Goal: Task Accomplishment & Management: Use online tool/utility

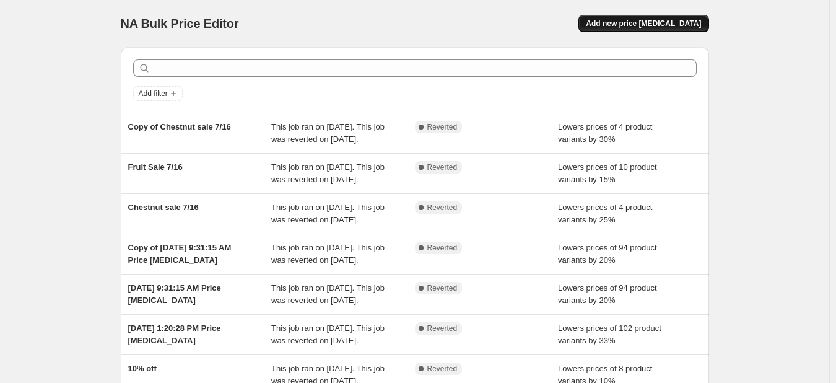
click at [664, 20] on span "Add new price [MEDICAL_DATA]" at bounding box center [643, 24] width 115 height 10
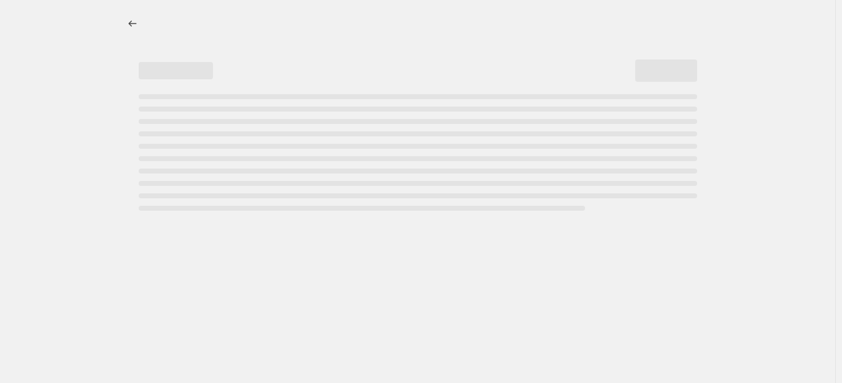
select select "percentage"
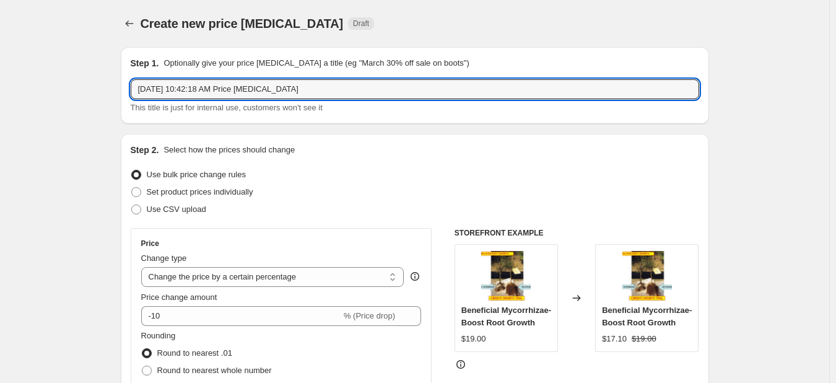
drag, startPoint x: 320, startPoint y: 89, endPoint x: 108, endPoint y: 88, distance: 212.4
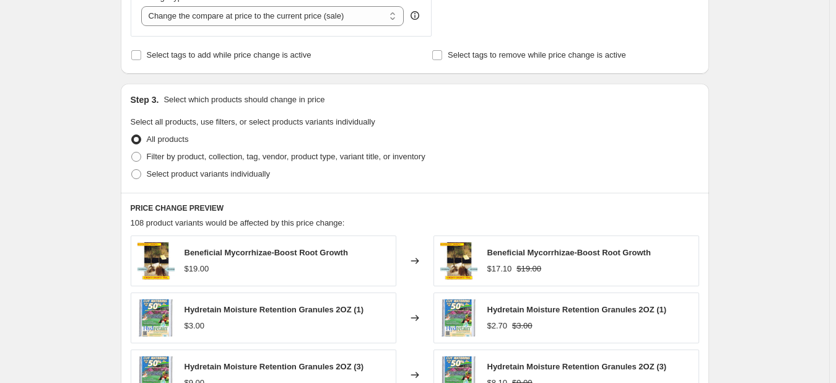
scroll to position [495, 0]
type input "Oaks - 10%"
click at [219, 159] on span "Filter by product, collection, tag, vendor, product type, variant title, or inv…" at bounding box center [286, 155] width 279 height 9
click at [132, 152] on input "Filter by product, collection, tag, vendor, product type, variant title, or inv…" at bounding box center [131, 151] width 1 height 1
radio input "true"
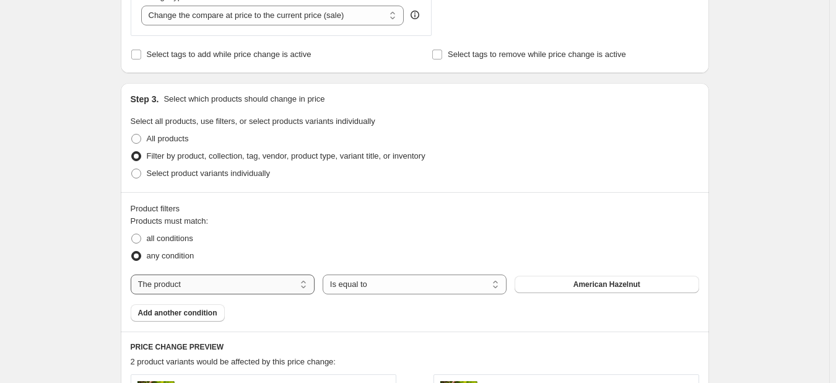
click at [226, 283] on select "The product The product's collection The product's tag The product's vendor The…" at bounding box center [223, 284] width 184 height 20
click at [248, 282] on select "The product The product's collection The product's tag The product's vendor The…" at bounding box center [223, 284] width 184 height 20
click at [389, 285] on select "Is equal to Is not equal to" at bounding box center [415, 284] width 184 height 20
drag, startPoint x: 389, startPoint y: 285, endPoint x: 357, endPoint y: 279, distance: 33.4
click at [389, 285] on select "Is equal to Is not equal to" at bounding box center [415, 284] width 184 height 20
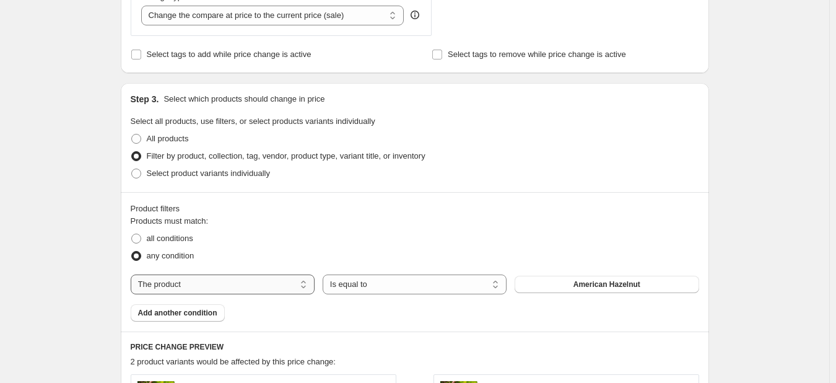
click at [292, 276] on select "The product The product's collection The product's tag The product's vendor The…" at bounding box center [223, 284] width 184 height 20
select select "collection"
click at [553, 281] on button "All Wildlife Package" at bounding box center [606, 284] width 184 height 17
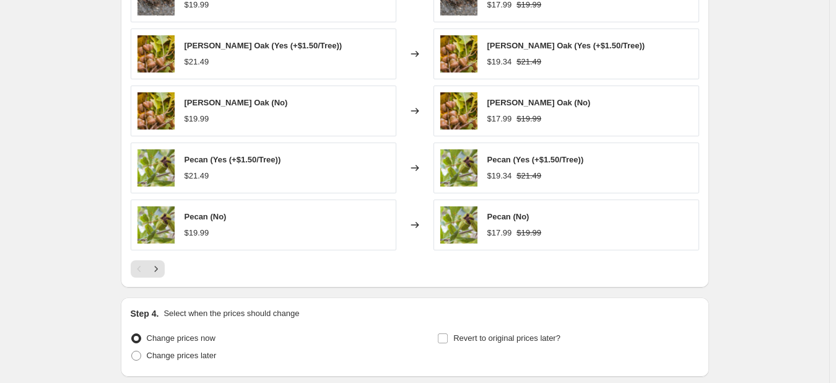
scroll to position [929, 0]
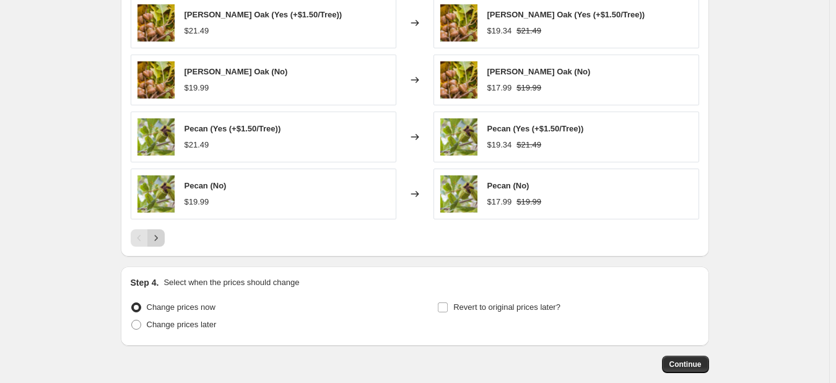
click at [162, 238] on icon "Next" at bounding box center [156, 238] width 12 height 12
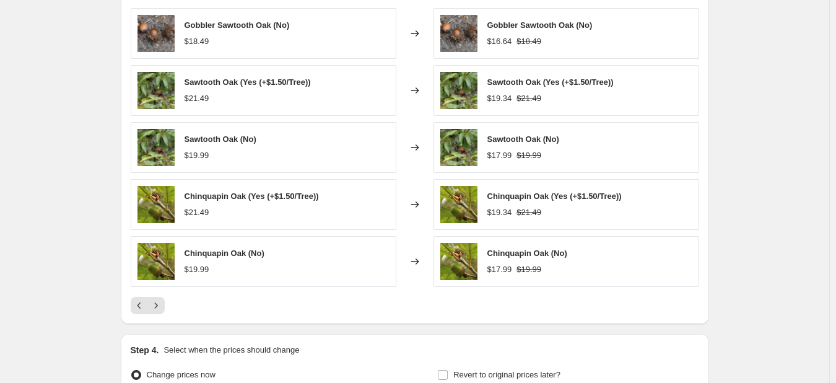
scroll to position [867, 0]
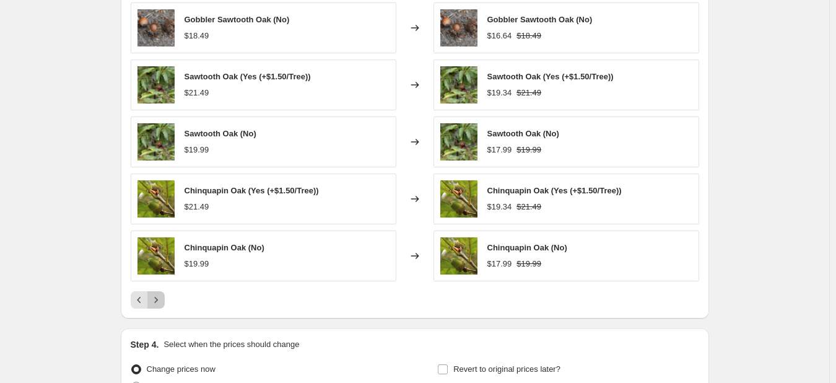
click at [165, 297] on button "Next" at bounding box center [155, 299] width 17 height 17
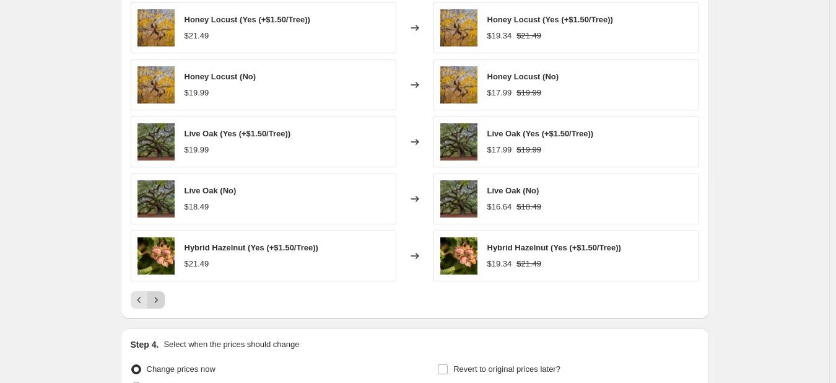
click at [157, 303] on icon "Next" at bounding box center [156, 299] width 12 height 12
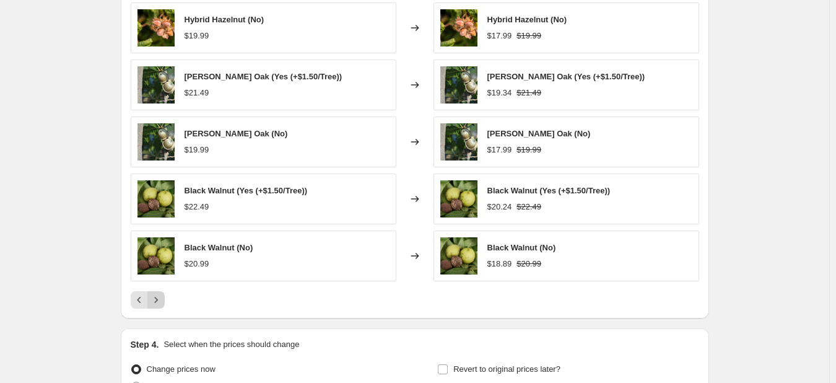
click at [157, 303] on icon "Next" at bounding box center [156, 299] width 12 height 12
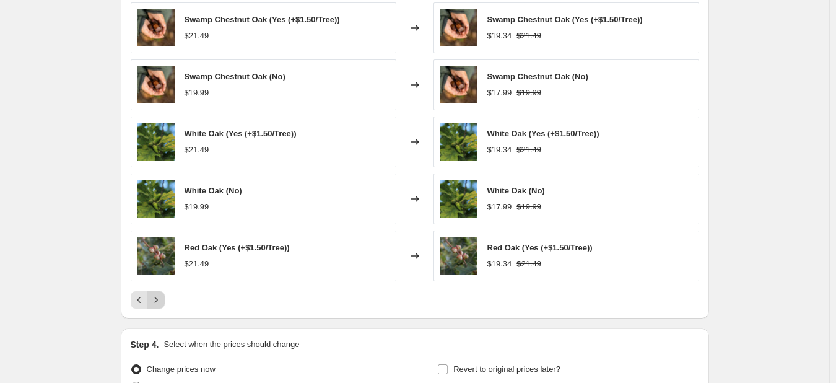
click at [157, 303] on icon "Next" at bounding box center [156, 299] width 12 height 12
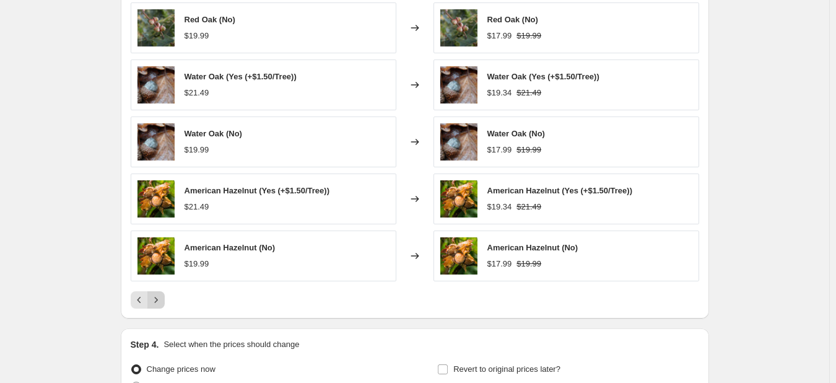
click at [157, 303] on icon "Next" at bounding box center [156, 299] width 12 height 12
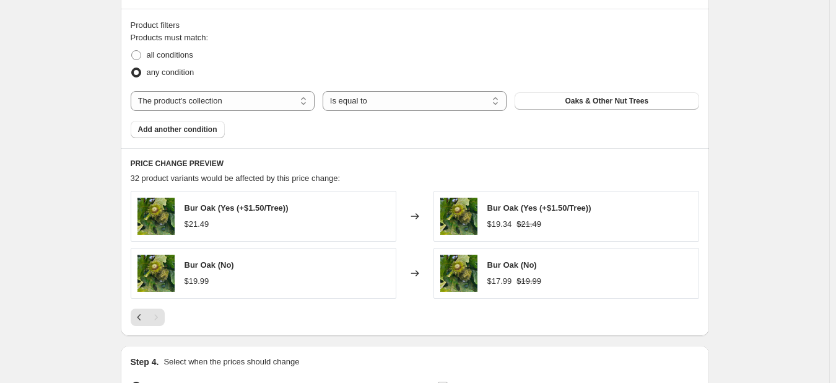
scroll to position [638, 0]
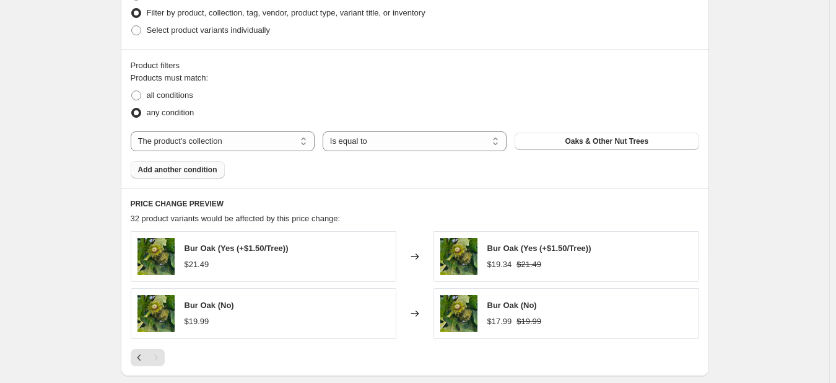
click at [206, 171] on span "Add another condition" at bounding box center [177, 170] width 79 height 10
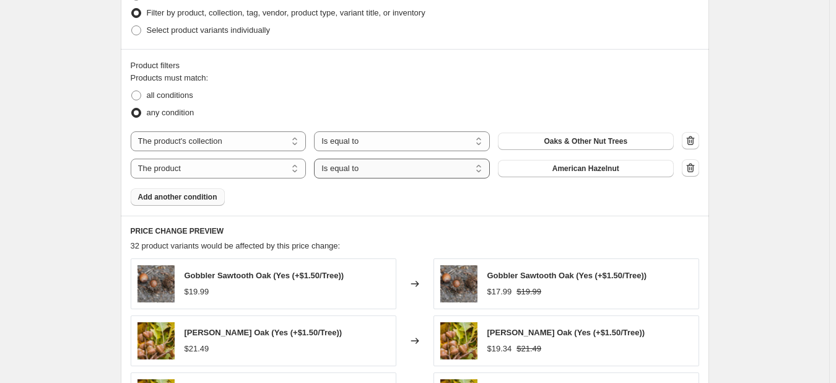
click at [354, 167] on select "Is equal to Is not equal to" at bounding box center [402, 168] width 176 height 20
select select "not_equal"
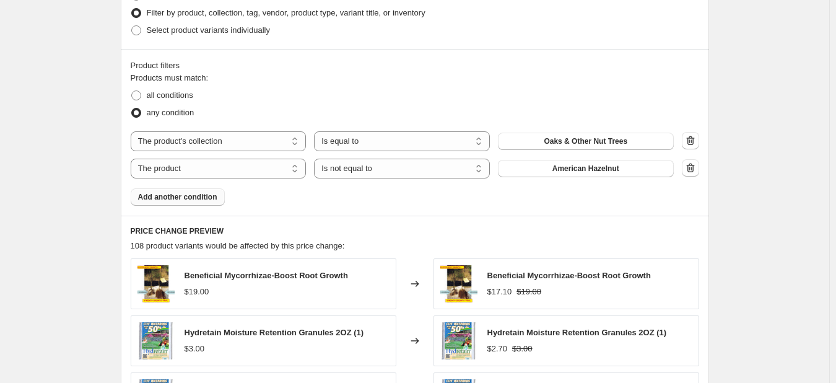
click at [196, 195] on span "Add another condition" at bounding box center [177, 197] width 79 height 10
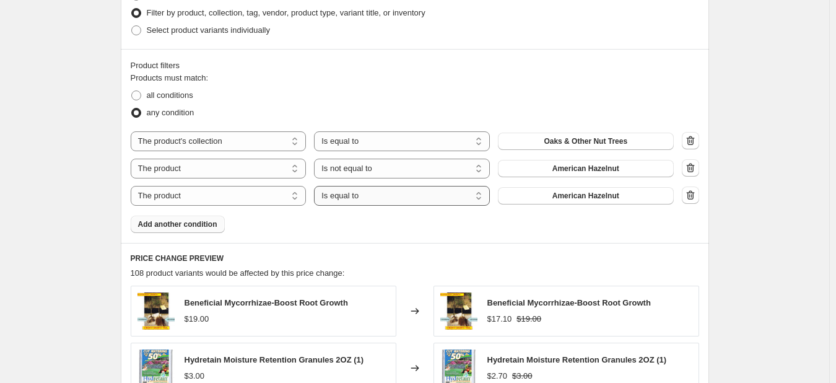
click at [440, 197] on select "Is equal to Is not equal to" at bounding box center [402, 196] width 176 height 20
select select "not_equal"
click at [560, 200] on span "American Hazelnut" at bounding box center [585, 196] width 67 height 10
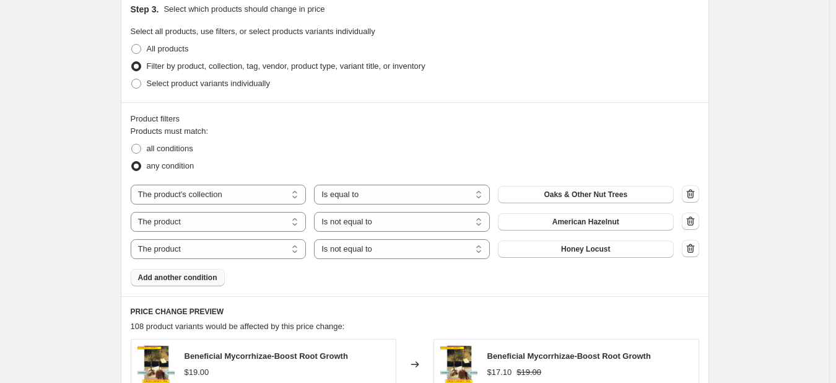
scroll to position [616, 0]
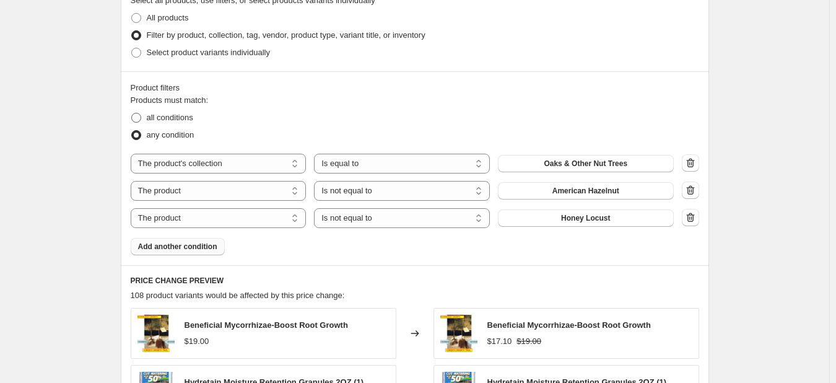
click at [142, 119] on span at bounding box center [136, 117] width 11 height 11
click at [132, 113] on input "all conditions" at bounding box center [131, 113] width 1 height 1
radio input "true"
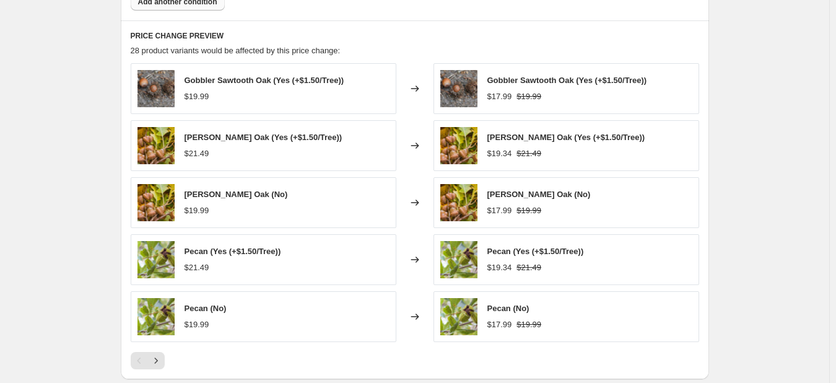
scroll to position [926, 0]
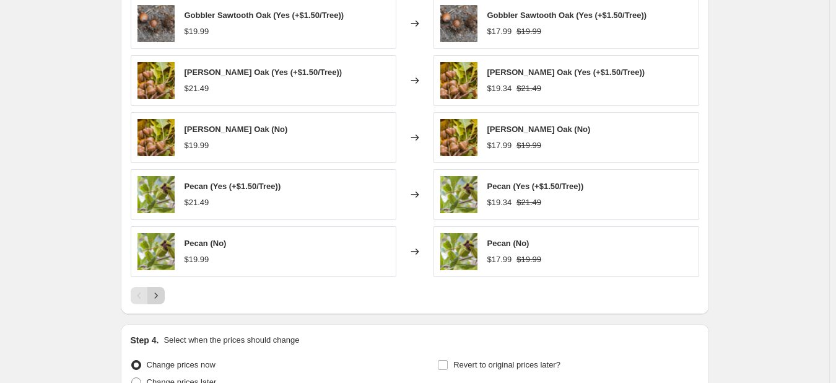
click at [162, 296] on icon "Next" at bounding box center [156, 295] width 12 height 12
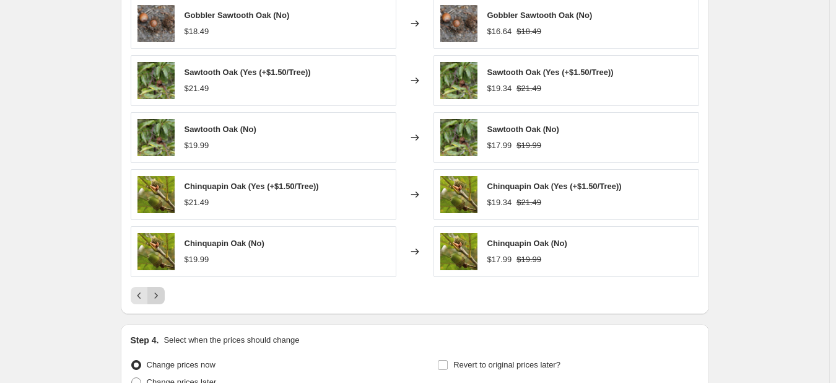
click at [161, 296] on icon "Next" at bounding box center [156, 295] width 12 height 12
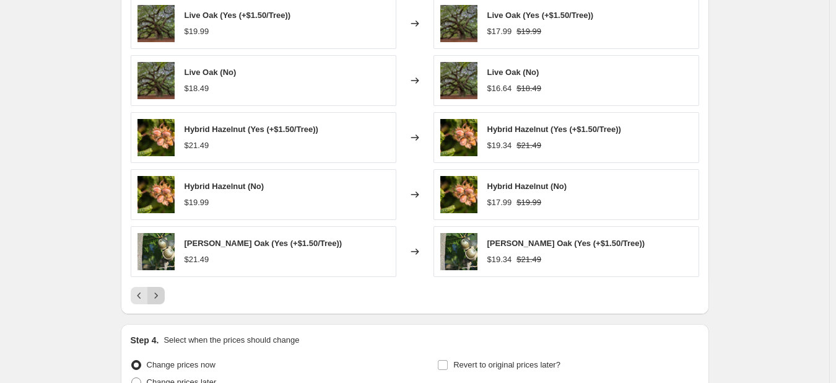
click at [161, 296] on icon "Next" at bounding box center [156, 295] width 12 height 12
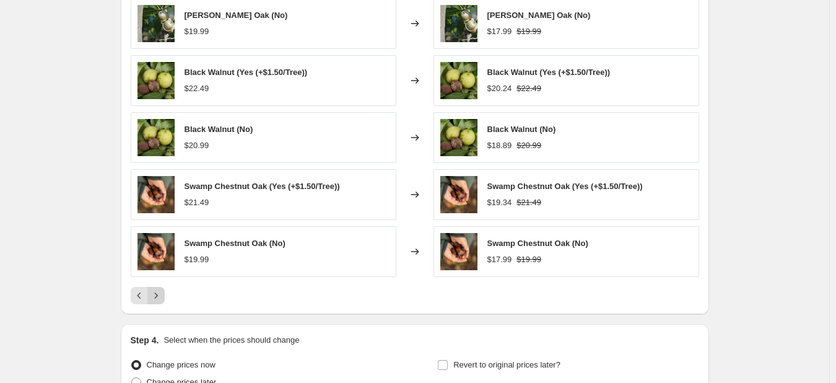
click at [161, 296] on icon "Next" at bounding box center [156, 295] width 12 height 12
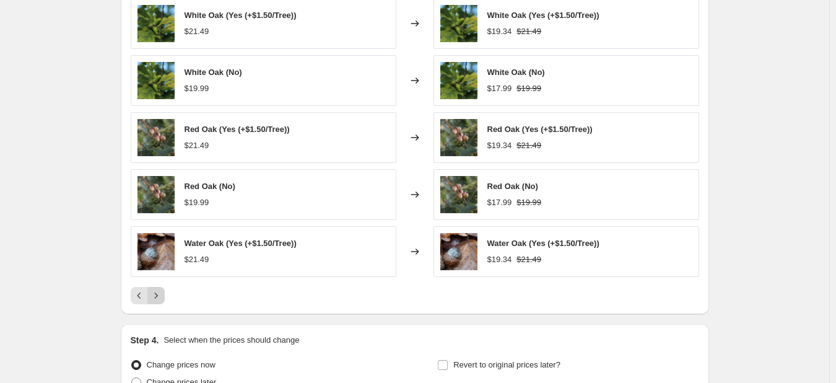
click at [161, 296] on icon "Next" at bounding box center [156, 295] width 12 height 12
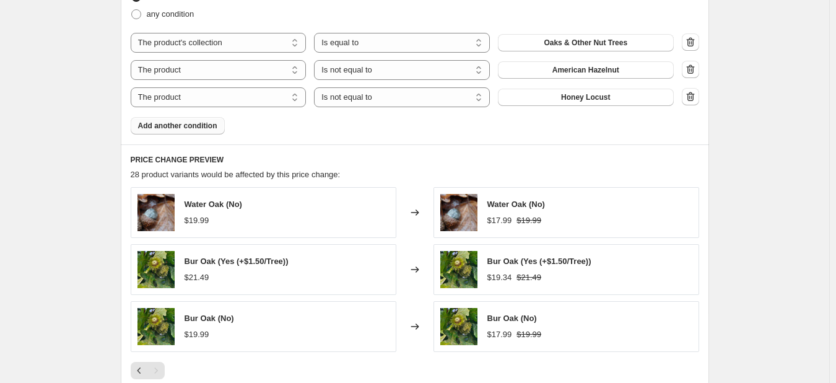
scroll to position [802, 0]
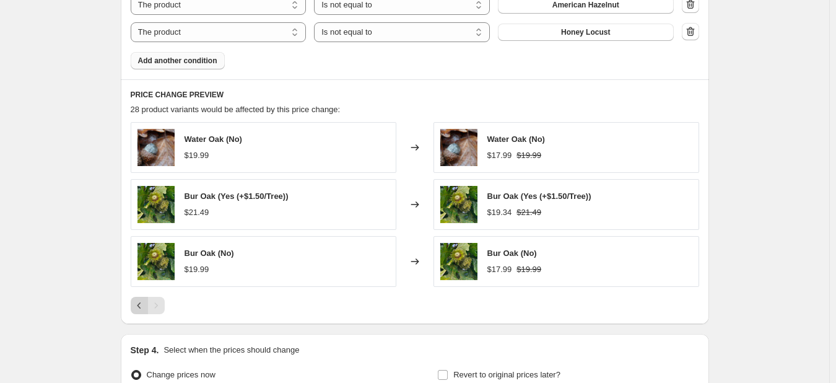
click at [145, 300] on icon "Previous" at bounding box center [139, 305] width 12 height 12
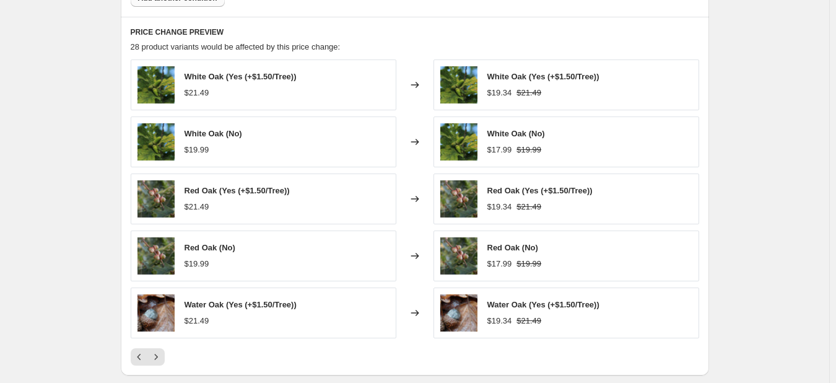
scroll to position [864, 0]
click at [139, 359] on icon "Previous" at bounding box center [139, 357] width 12 height 12
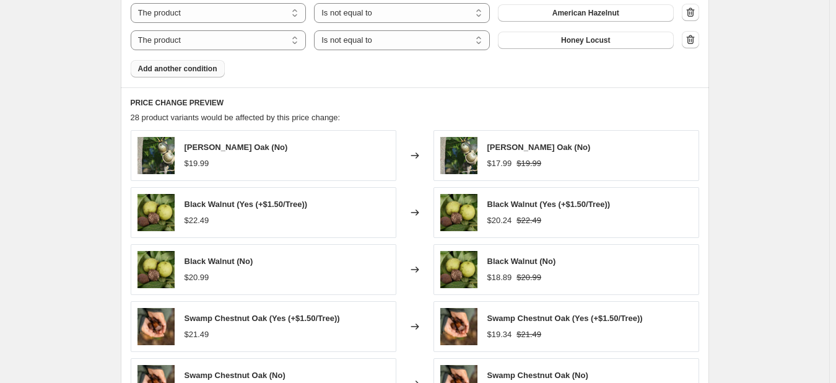
scroll to position [740, 0]
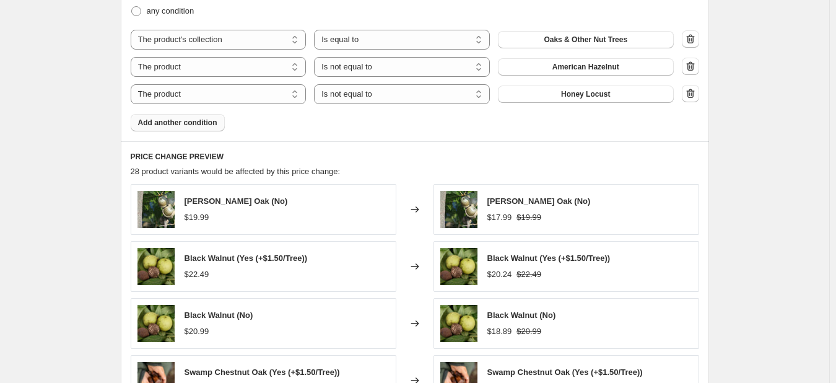
click at [191, 124] on span "Add another condition" at bounding box center [177, 123] width 79 height 10
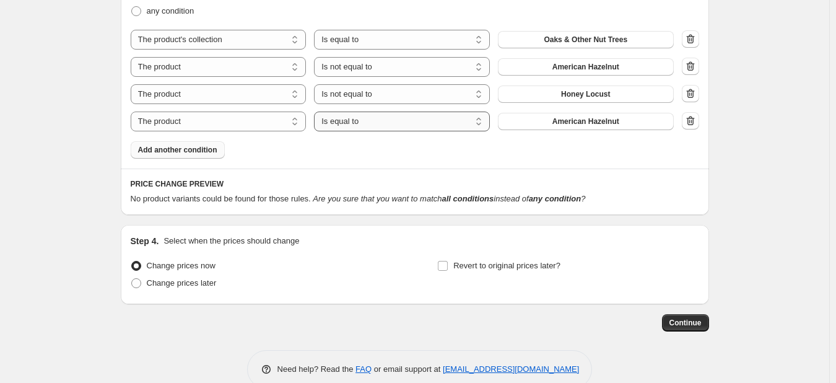
click at [415, 123] on select "Is equal to Is not equal to" at bounding box center [402, 121] width 176 height 20
select select "not_equal"
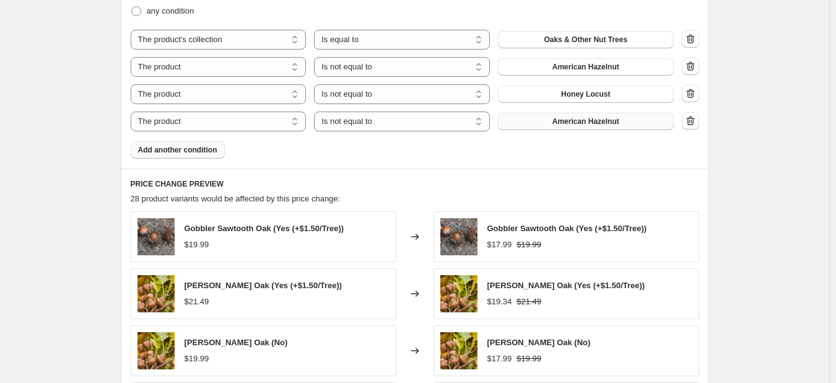
click at [565, 122] on span "American Hazelnut" at bounding box center [585, 121] width 67 height 10
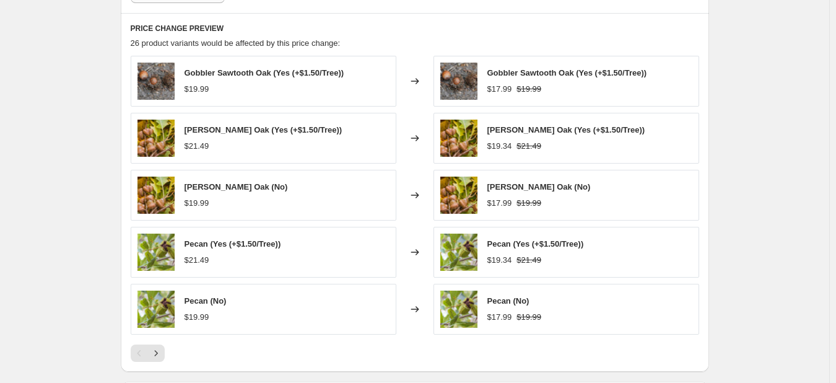
scroll to position [802, 0]
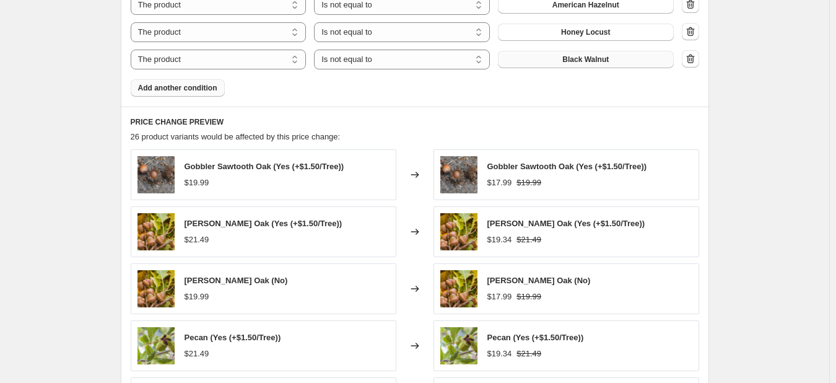
click at [188, 92] on span "Add another condition" at bounding box center [177, 88] width 79 height 10
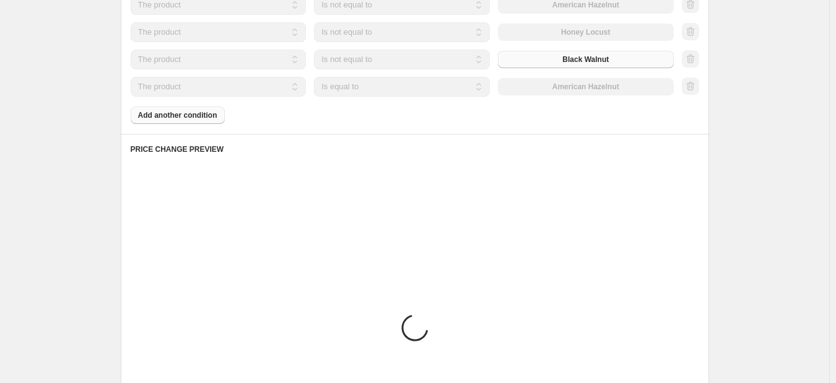
scroll to position [792, 0]
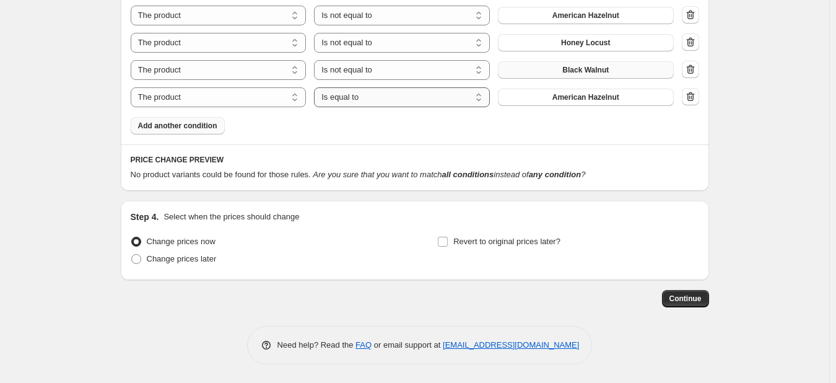
click at [371, 98] on select "Is equal to Is not equal to" at bounding box center [402, 97] width 176 height 20
select select "not_equal"
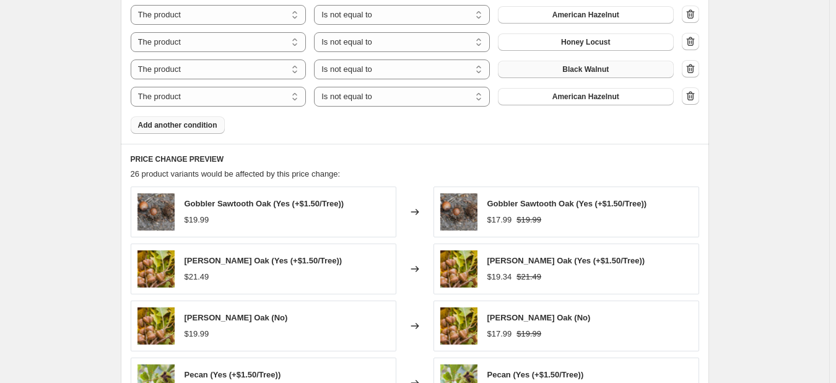
click at [557, 97] on span "American Hazelnut" at bounding box center [585, 97] width 67 height 10
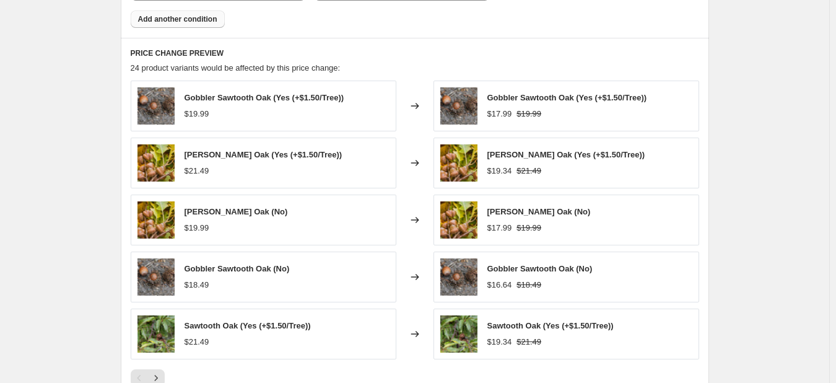
scroll to position [1039, 0]
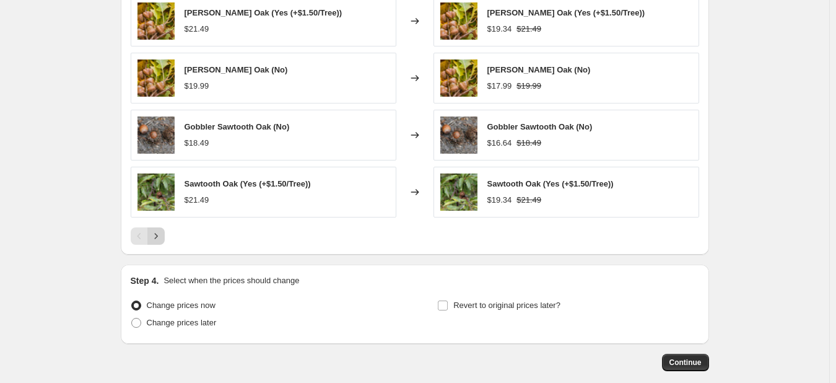
click at [161, 233] on icon "Next" at bounding box center [156, 236] width 12 height 12
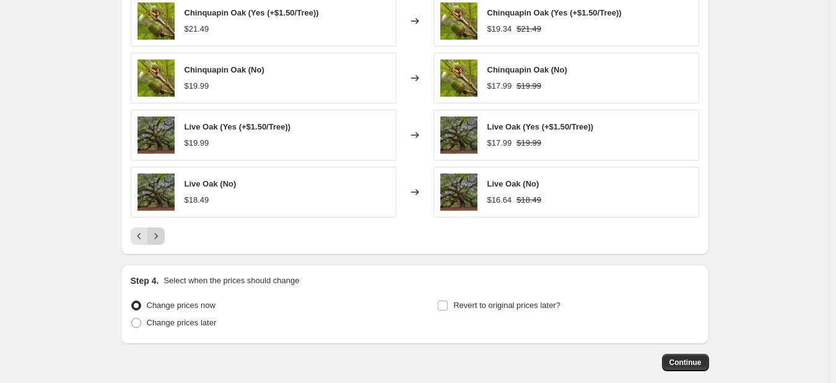
click at [161, 233] on icon "Next" at bounding box center [156, 236] width 12 height 12
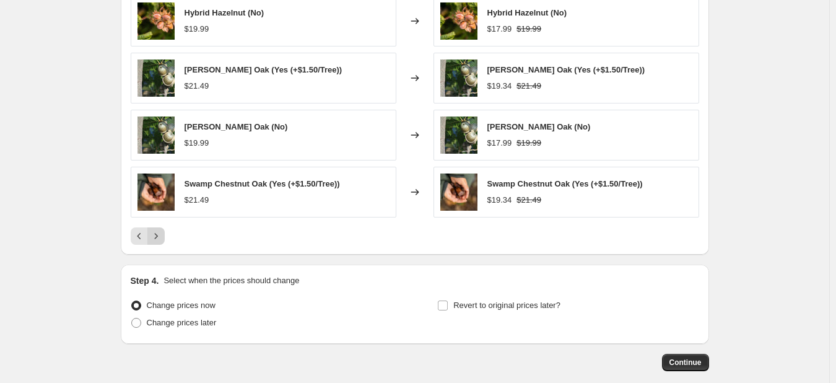
click at [160, 233] on icon "Next" at bounding box center [156, 236] width 12 height 12
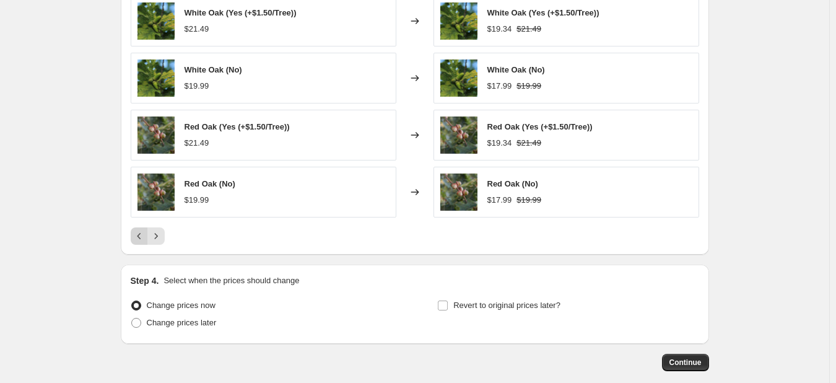
click at [141, 238] on icon "Previous" at bounding box center [139, 236] width 12 height 12
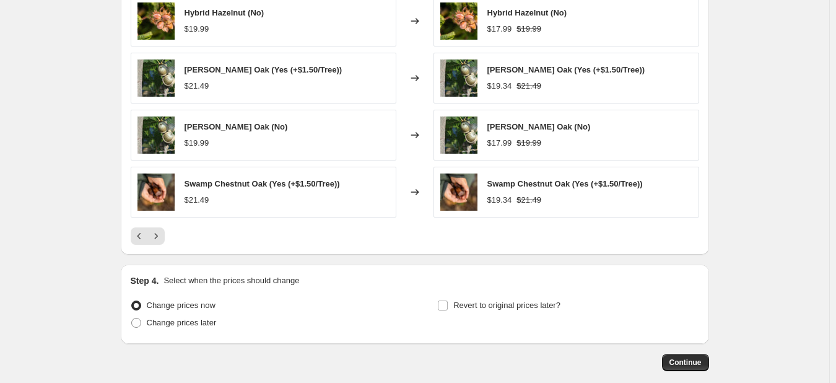
scroll to position [978, 0]
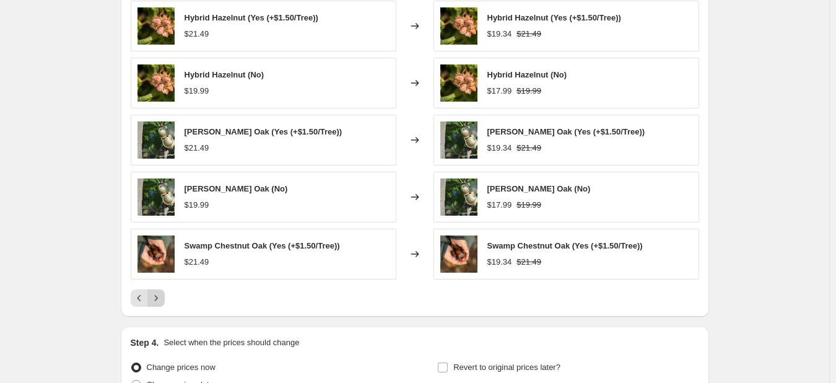
click at [162, 300] on icon "Next" at bounding box center [156, 298] width 12 height 12
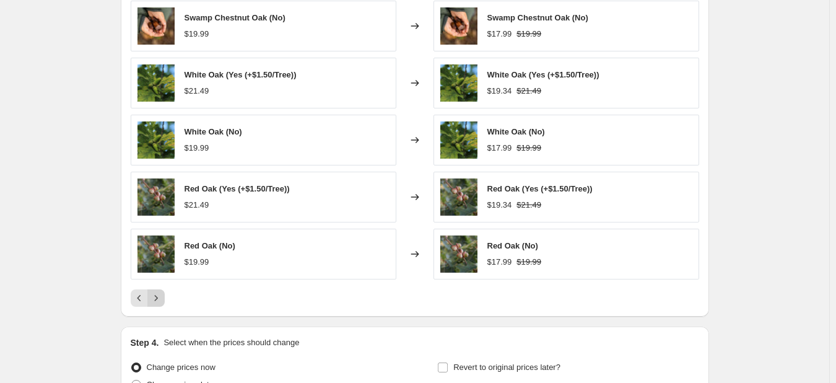
click at [162, 300] on icon "Next" at bounding box center [156, 298] width 12 height 12
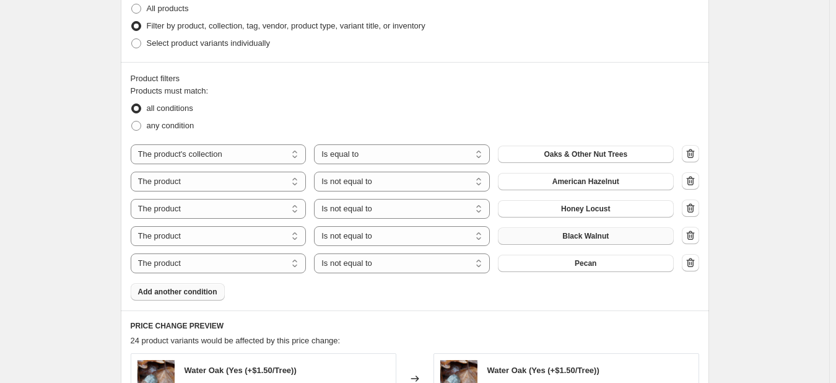
scroll to position [606, 0]
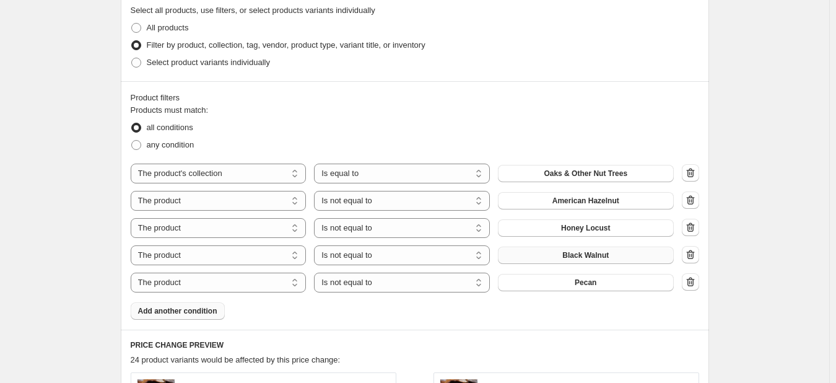
click at [208, 311] on span "Add another condition" at bounding box center [177, 311] width 79 height 10
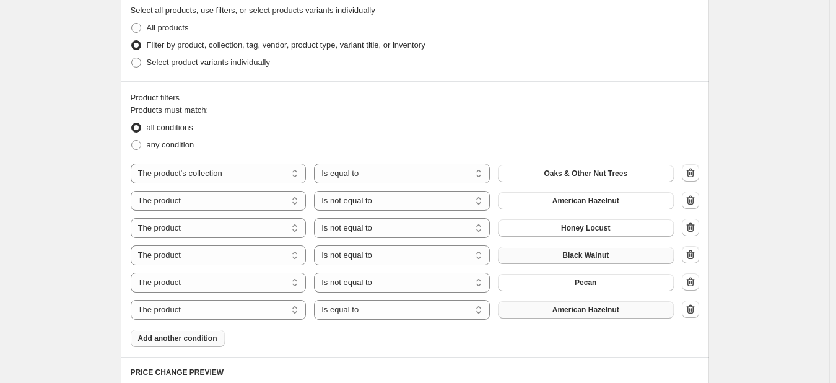
click at [558, 311] on span "American Hazelnut" at bounding box center [585, 310] width 67 height 10
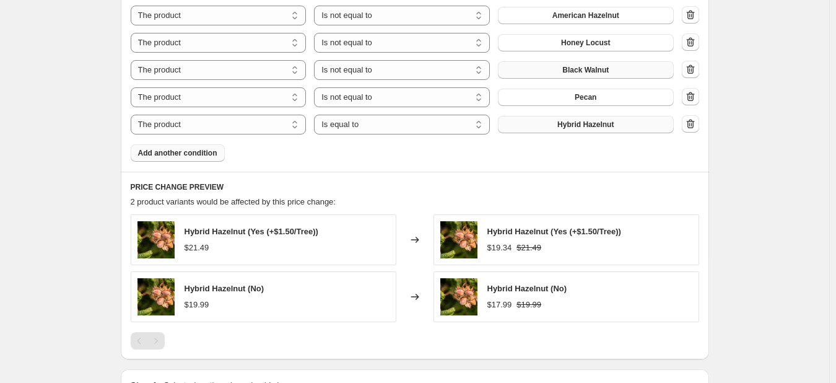
scroll to position [775, 0]
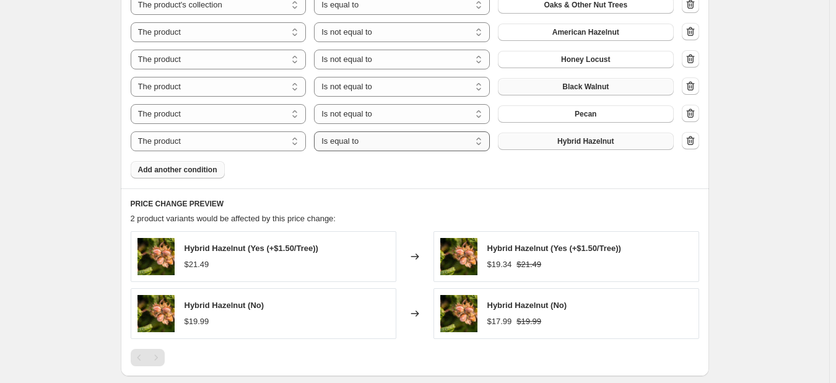
click at [425, 146] on select "Is equal to Is not equal to" at bounding box center [402, 141] width 176 height 20
select select "not_equal"
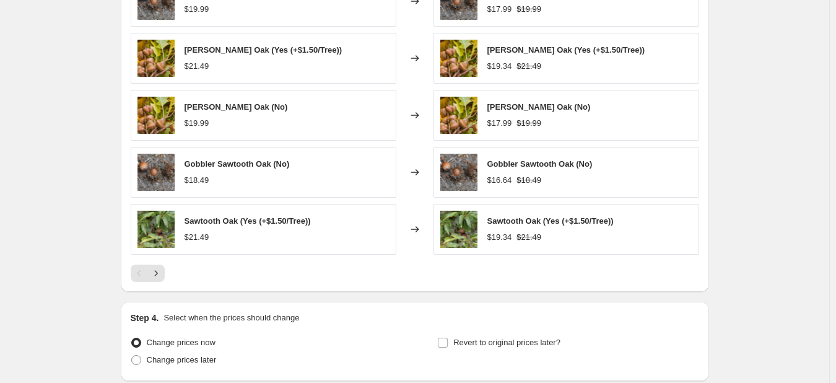
scroll to position [1131, 0]
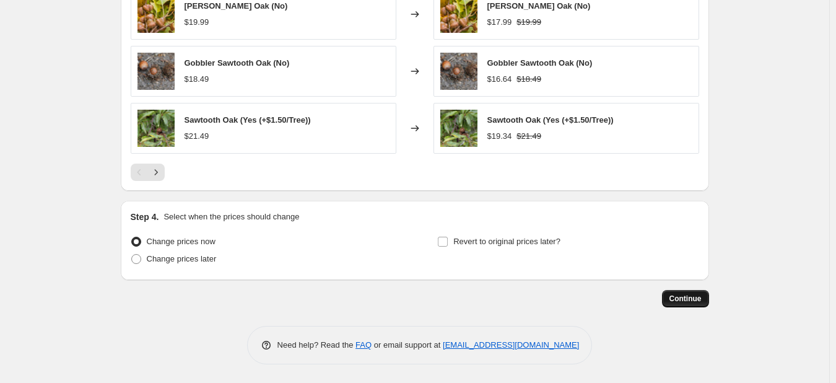
click at [692, 300] on span "Continue" at bounding box center [685, 298] width 32 height 10
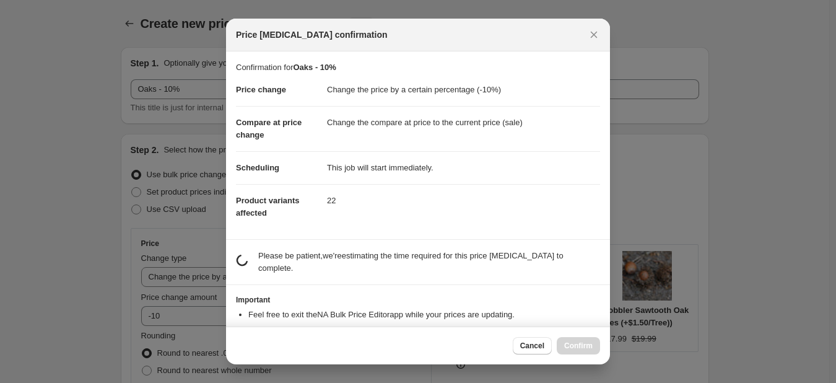
scroll to position [0, 0]
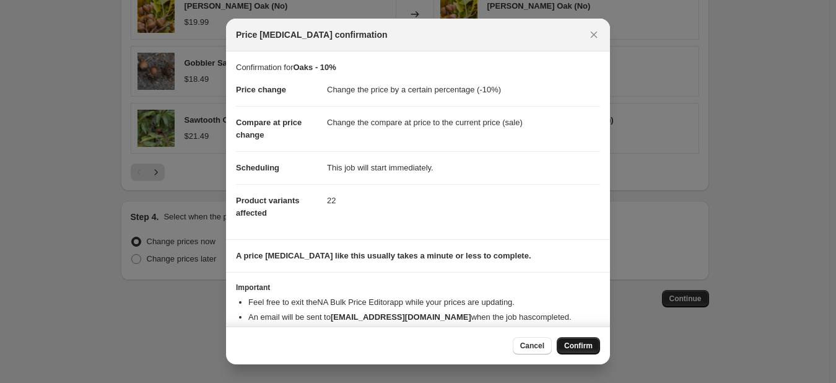
click at [578, 347] on span "Confirm" at bounding box center [578, 346] width 28 height 10
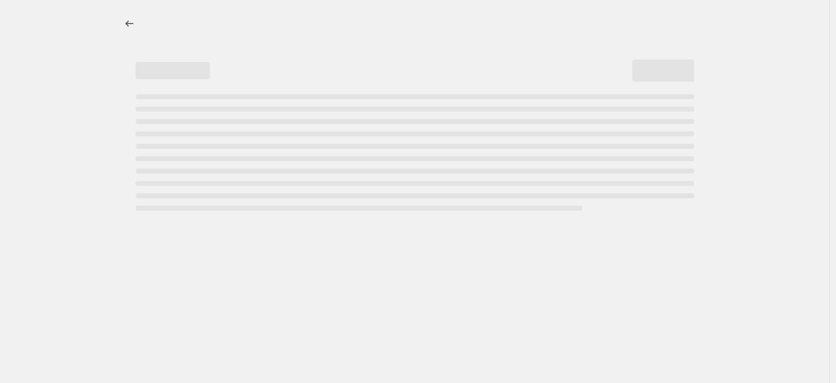
select select "percentage"
select select "collection"
select select "not_equal"
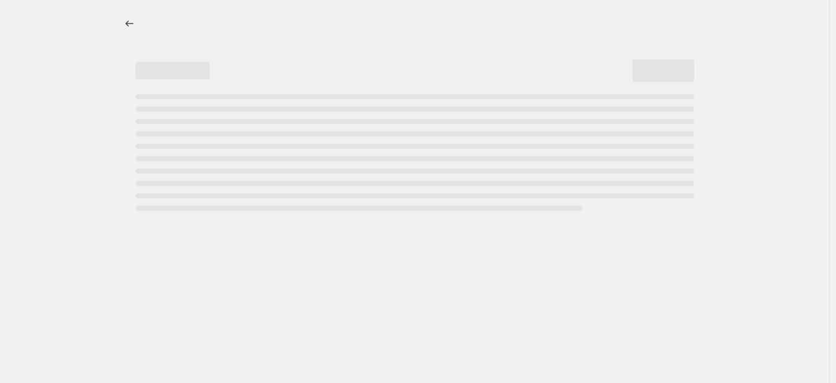
select select "not_equal"
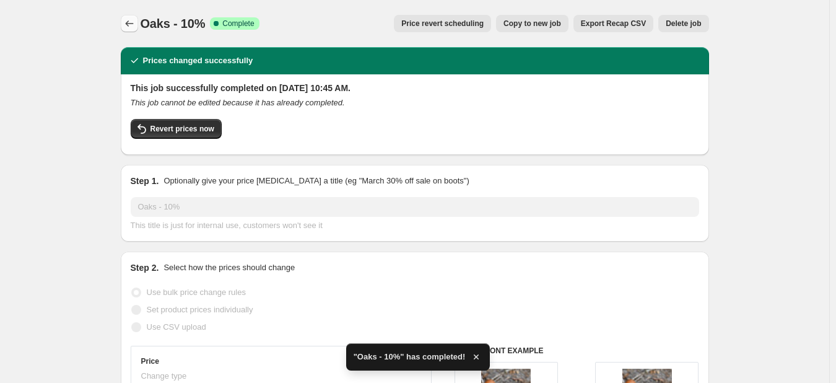
click at [136, 25] on icon "Price change jobs" at bounding box center [129, 23] width 12 height 12
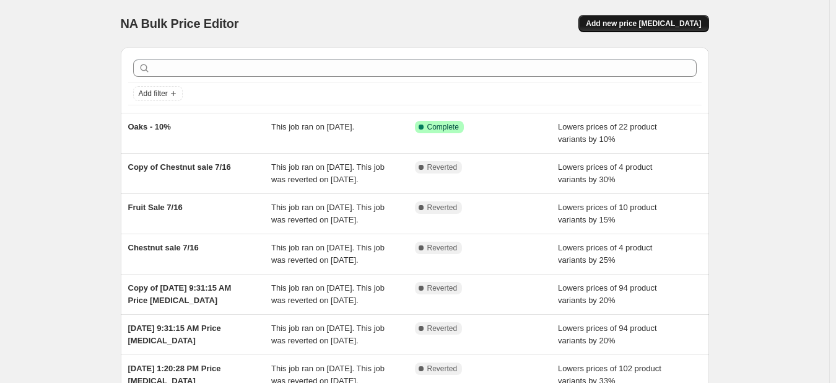
click at [637, 24] on span "Add new price [MEDICAL_DATA]" at bounding box center [643, 24] width 115 height 10
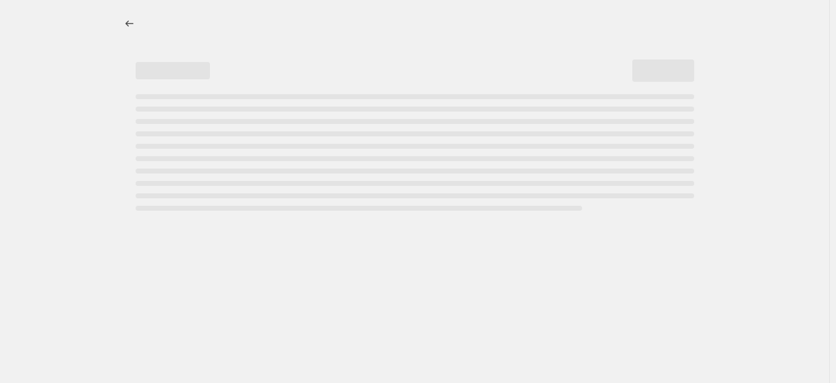
select select "percentage"
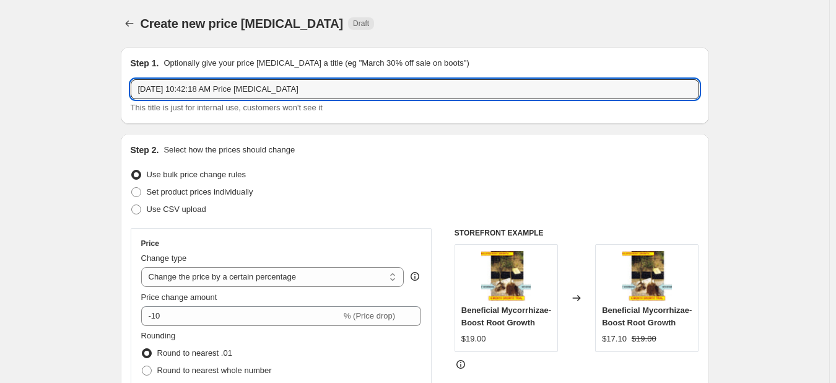
drag, startPoint x: 308, startPoint y: 88, endPoint x: 79, endPoint y: 76, distance: 229.4
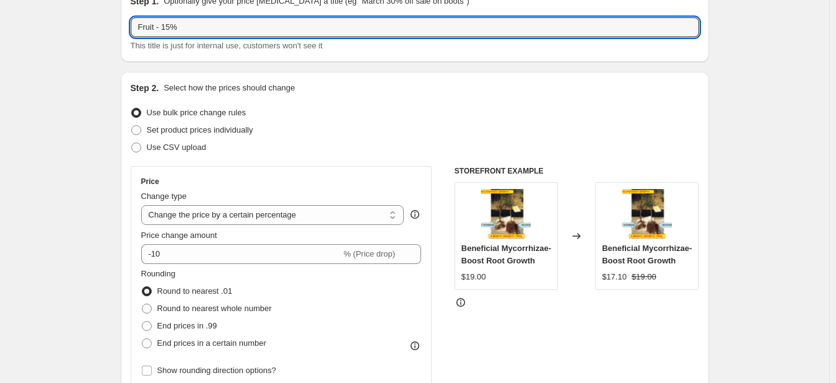
scroll to position [186, 0]
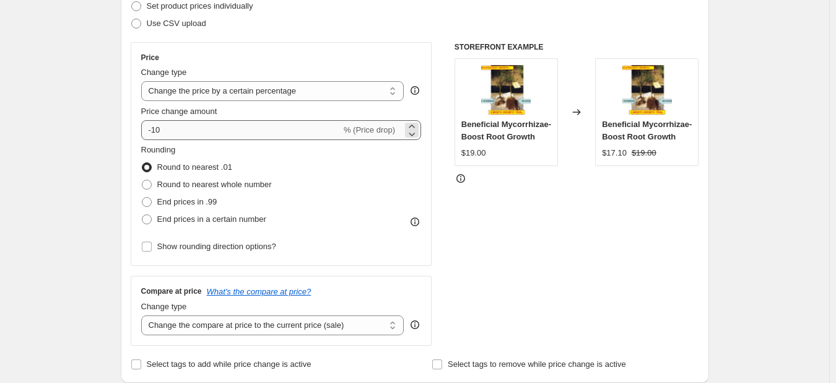
type input "Fruit - 15%"
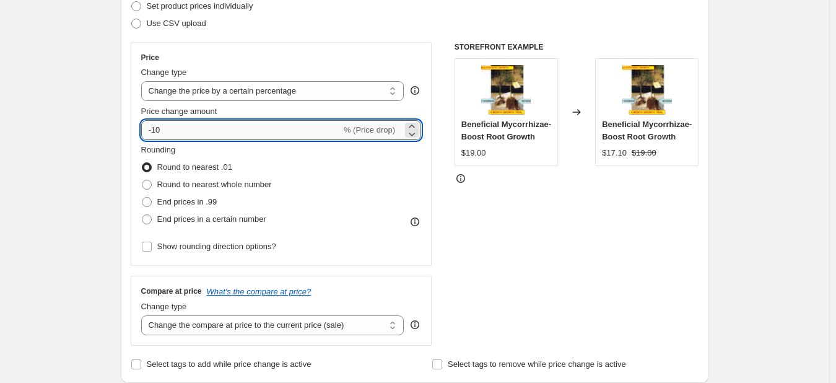
click at [246, 124] on input "-10" at bounding box center [241, 130] width 200 height 20
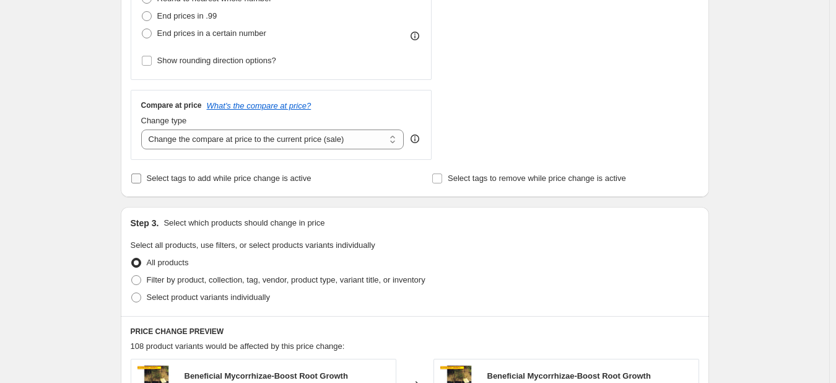
scroll to position [433, 0]
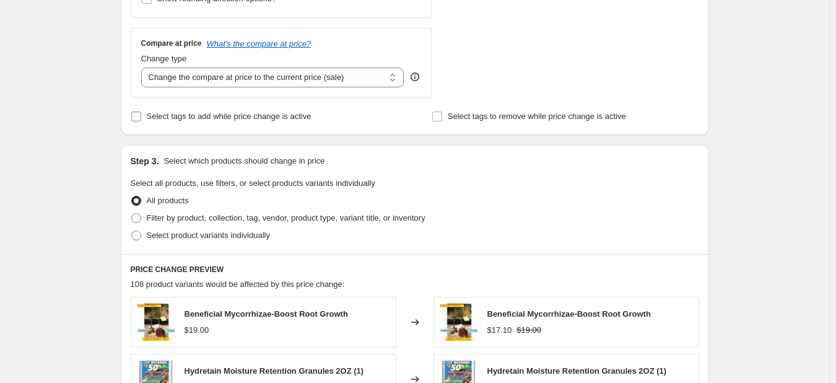
type input "-15"
click at [238, 120] on span "Select tags to add while price change is active" at bounding box center [229, 115] width 165 height 9
click at [141, 120] on input "Select tags to add while price change is active" at bounding box center [136, 116] width 10 height 10
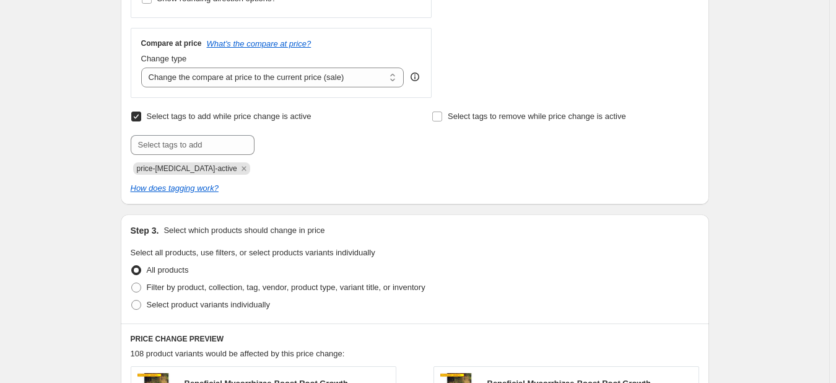
click at [154, 116] on span "Select tags to add while price change is active" at bounding box center [229, 115] width 165 height 9
click at [141, 116] on input "Select tags to add while price change is active" at bounding box center [136, 116] width 10 height 10
checkbox input "false"
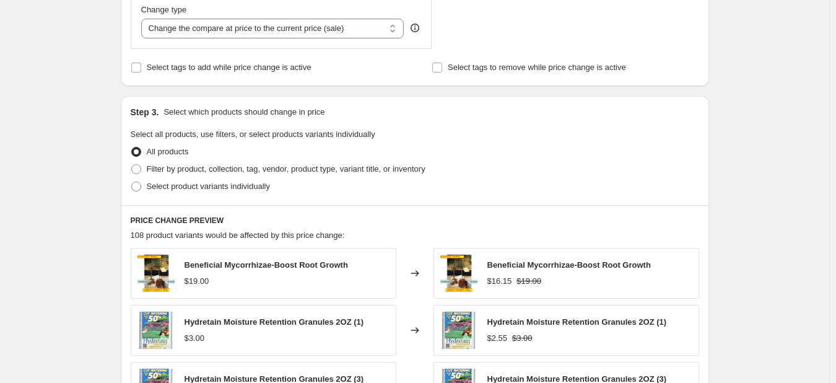
scroll to position [557, 0]
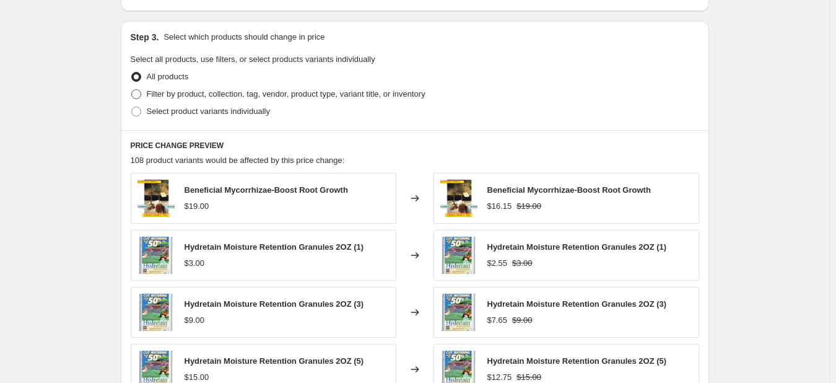
click at [233, 98] on span "Filter by product, collection, tag, vendor, product type, variant title, or inv…" at bounding box center [286, 93] width 279 height 9
click at [132, 90] on input "Filter by product, collection, tag, vendor, product type, variant title, or inv…" at bounding box center [131, 89] width 1 height 1
radio input "true"
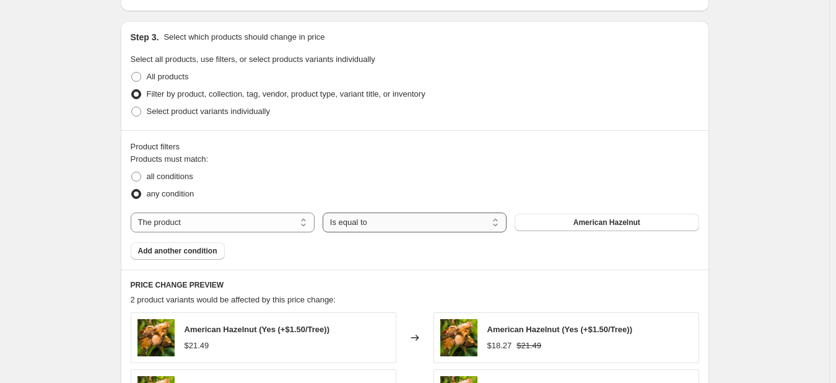
click at [357, 219] on select "Is equal to Is not equal to" at bounding box center [415, 222] width 184 height 20
click at [566, 212] on div "The product The product's collection The product's tag The product's vendor The…" at bounding box center [415, 222] width 568 height 20
click at [567, 220] on button "American Hazelnut" at bounding box center [606, 222] width 184 height 17
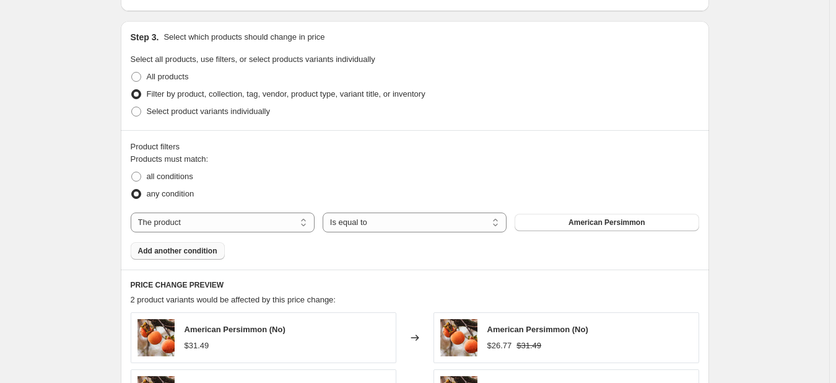
click at [210, 253] on span "Add another condition" at bounding box center [177, 251] width 79 height 10
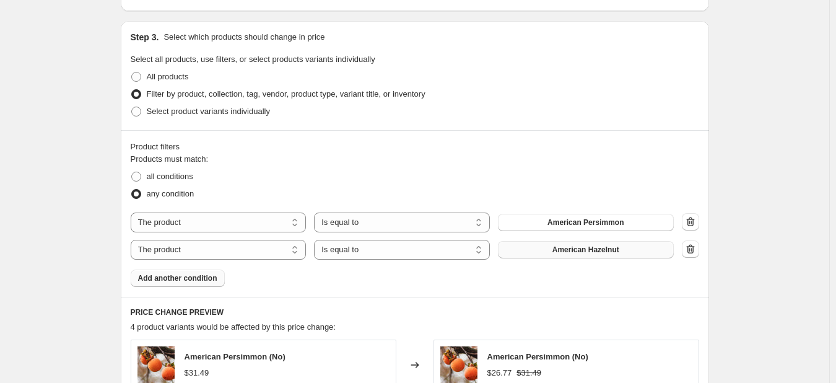
click at [552, 246] on button "American Hazelnut" at bounding box center [586, 249] width 176 height 17
click at [202, 281] on span "Add another condition" at bounding box center [177, 278] width 79 height 10
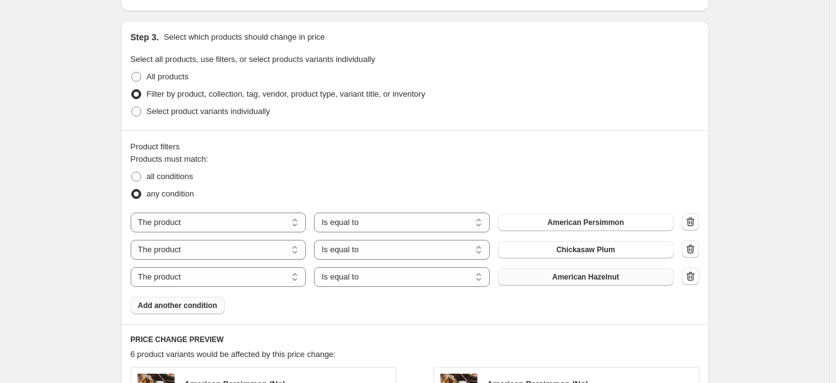
click at [589, 282] on span "American Hazelnut" at bounding box center [585, 277] width 67 height 10
click at [188, 307] on span "Add another condition" at bounding box center [177, 305] width 79 height 10
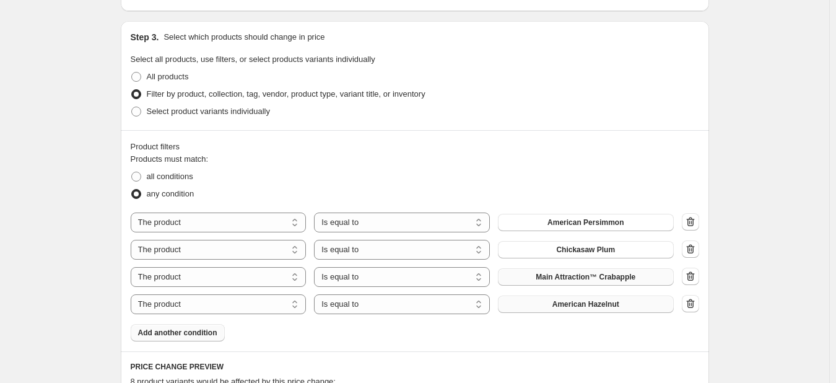
click at [564, 305] on span "American Hazelnut" at bounding box center [585, 304] width 67 height 10
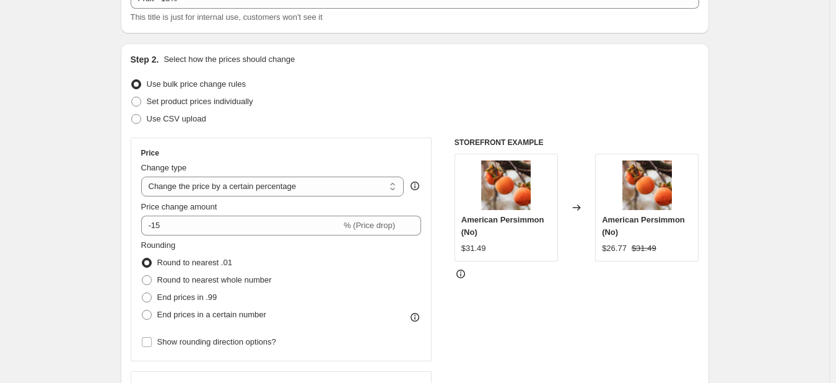
scroll to position [0, 0]
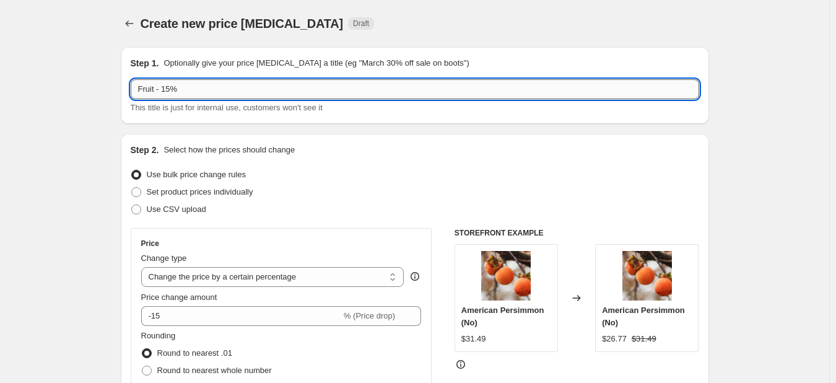
click at [141, 87] on input "Fruit - 15%" at bounding box center [415, 89] width 568 height 20
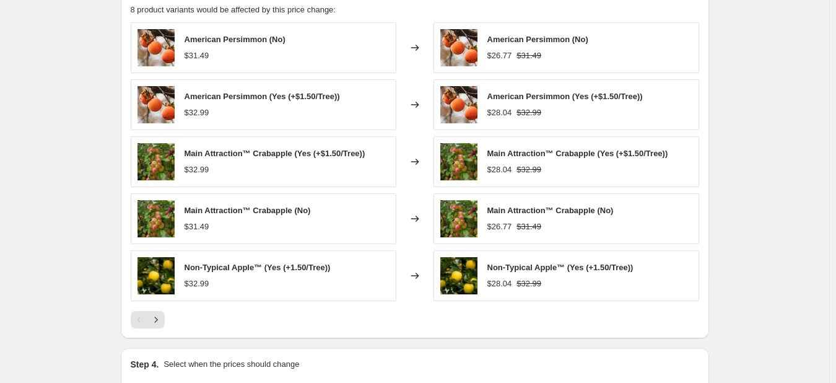
scroll to position [1077, 0]
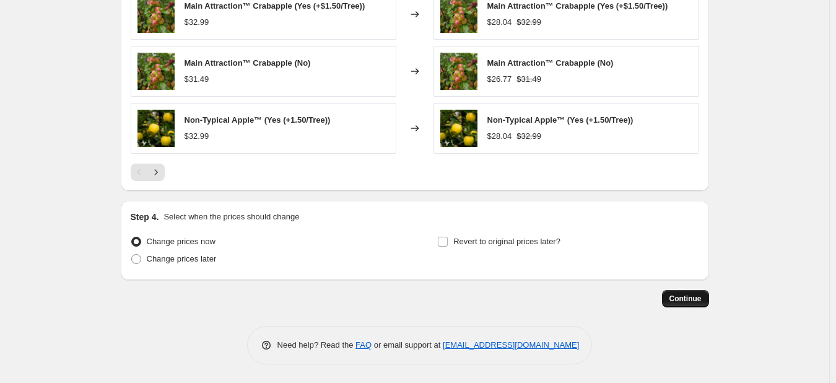
type input "Some Fruit - 15%"
click at [687, 297] on span "Continue" at bounding box center [685, 298] width 32 height 10
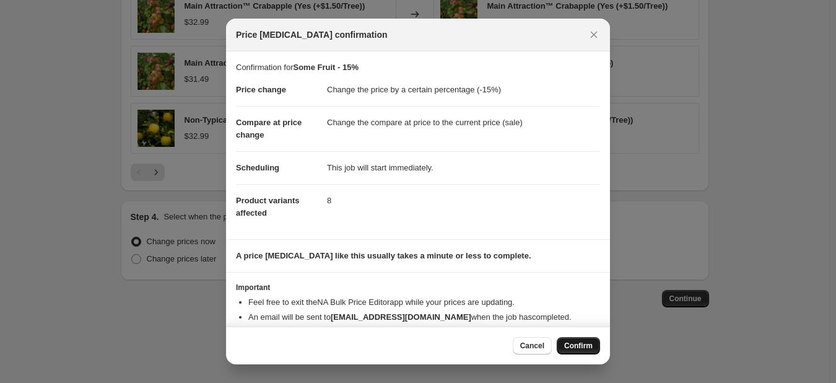
click at [572, 343] on span "Confirm" at bounding box center [578, 346] width 28 height 10
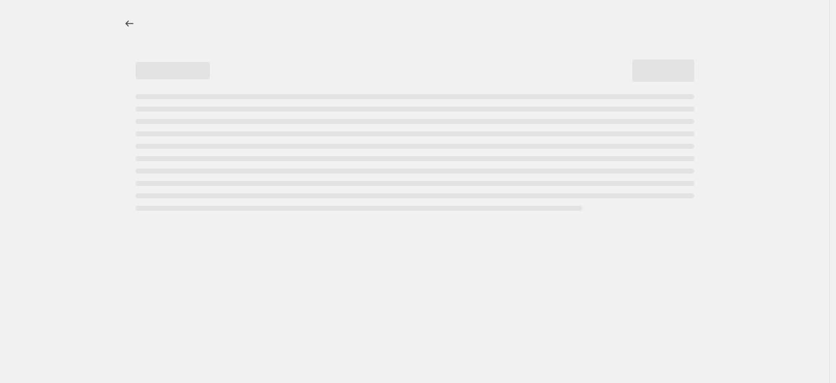
select select "percentage"
